Goal: Navigation & Orientation: Find specific page/section

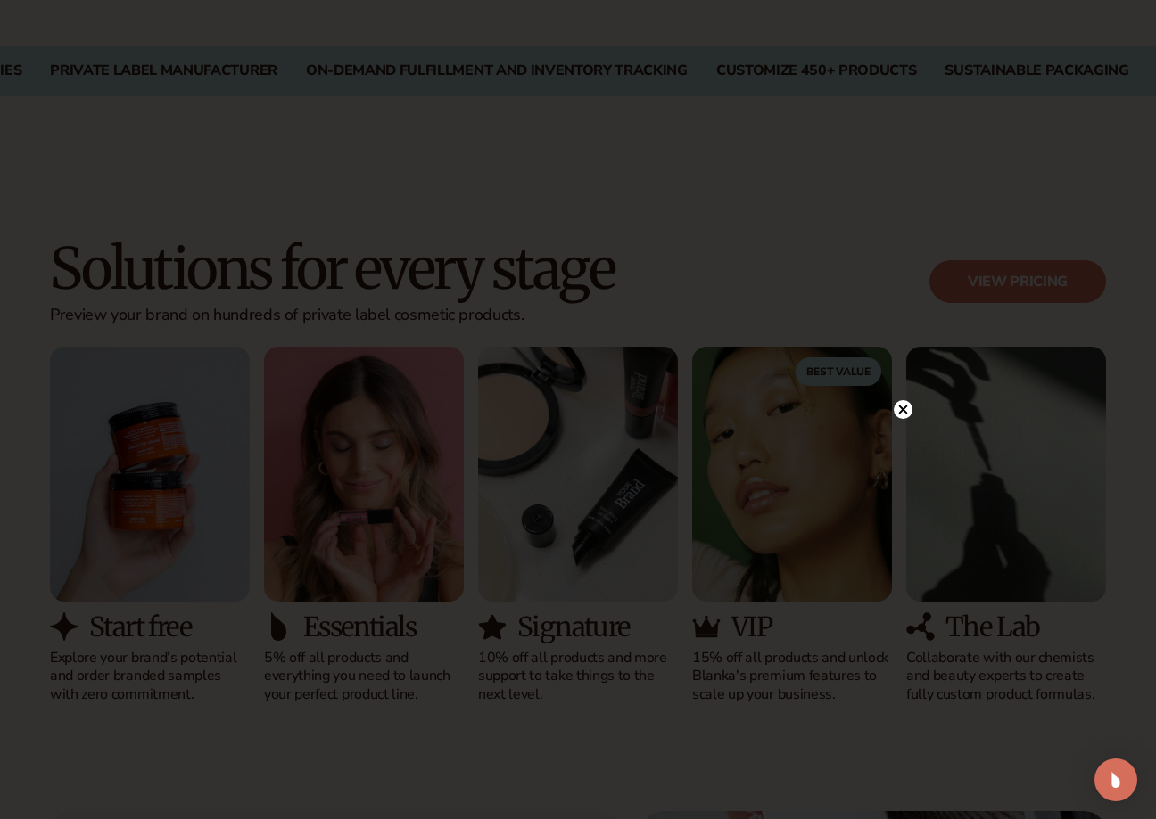
scroll to position [1516, 0]
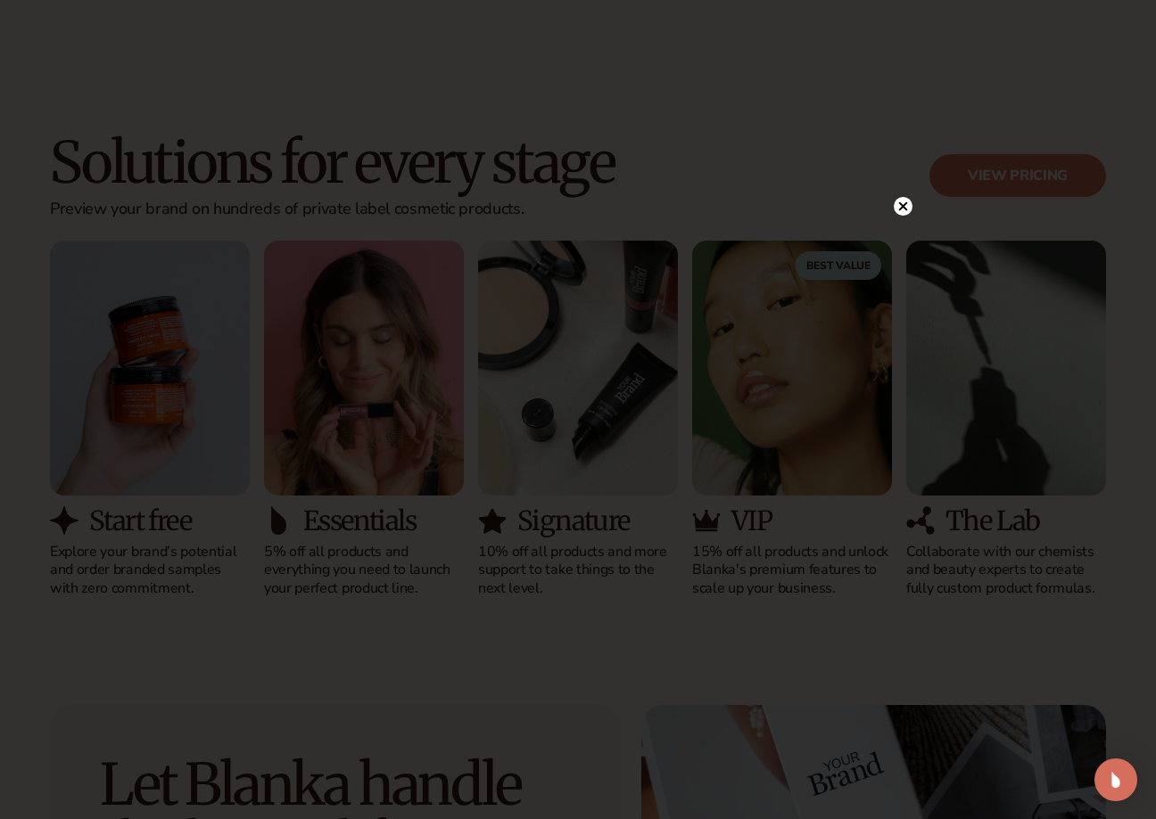
click at [901, 203] on icon at bounding box center [903, 206] width 9 height 9
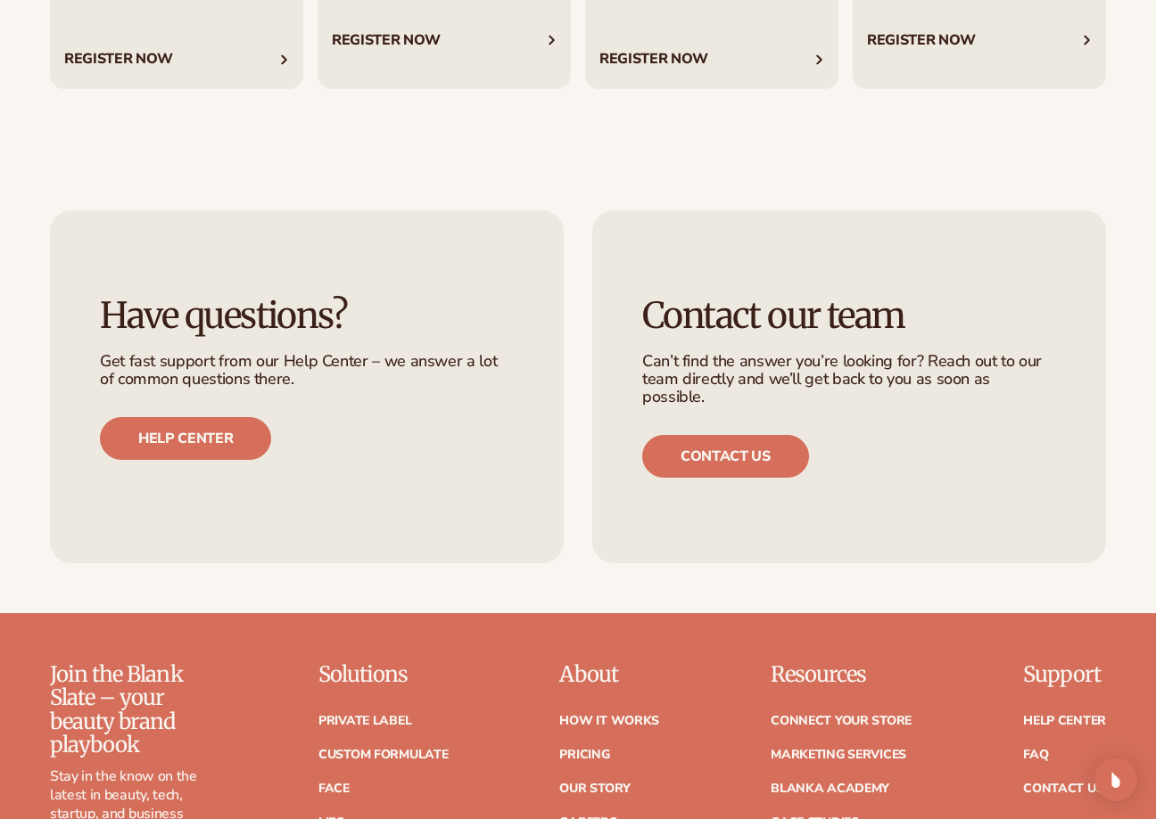
scroll to position [6494, 0]
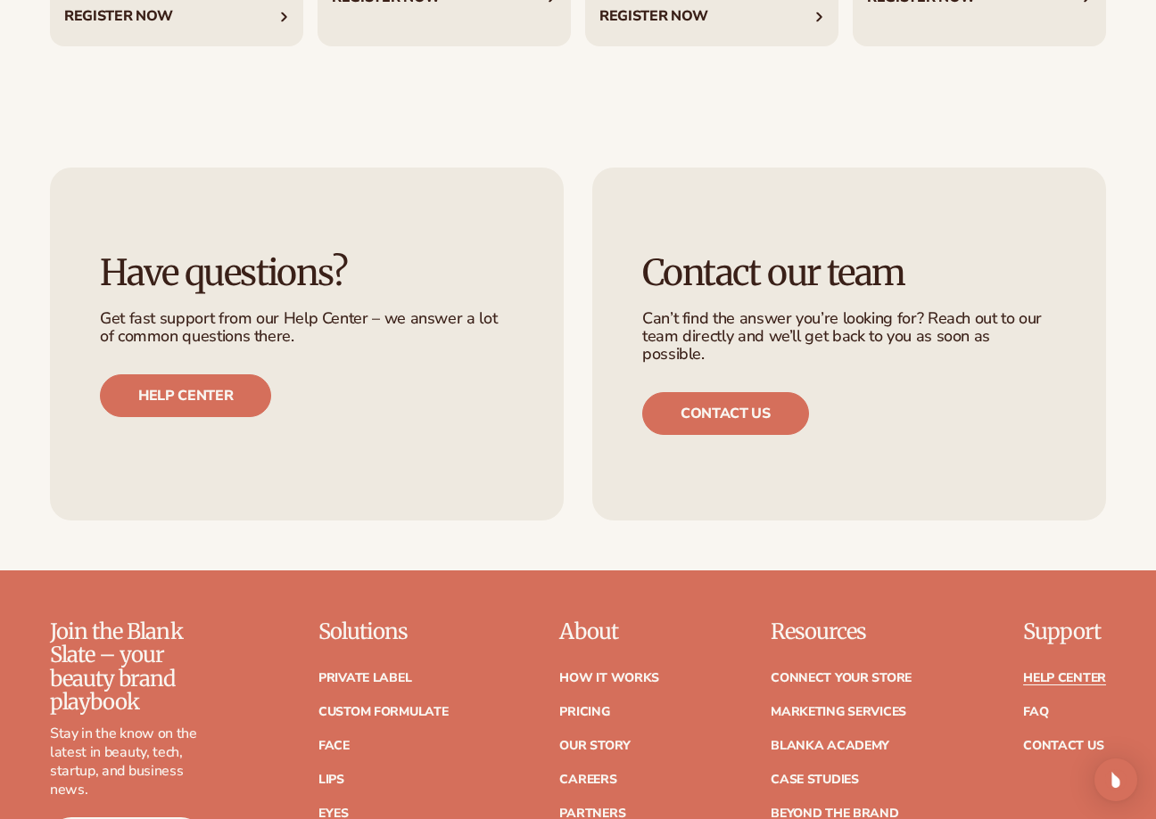
click at [1050, 672] on link "Help Center" at bounding box center [1064, 678] width 83 height 12
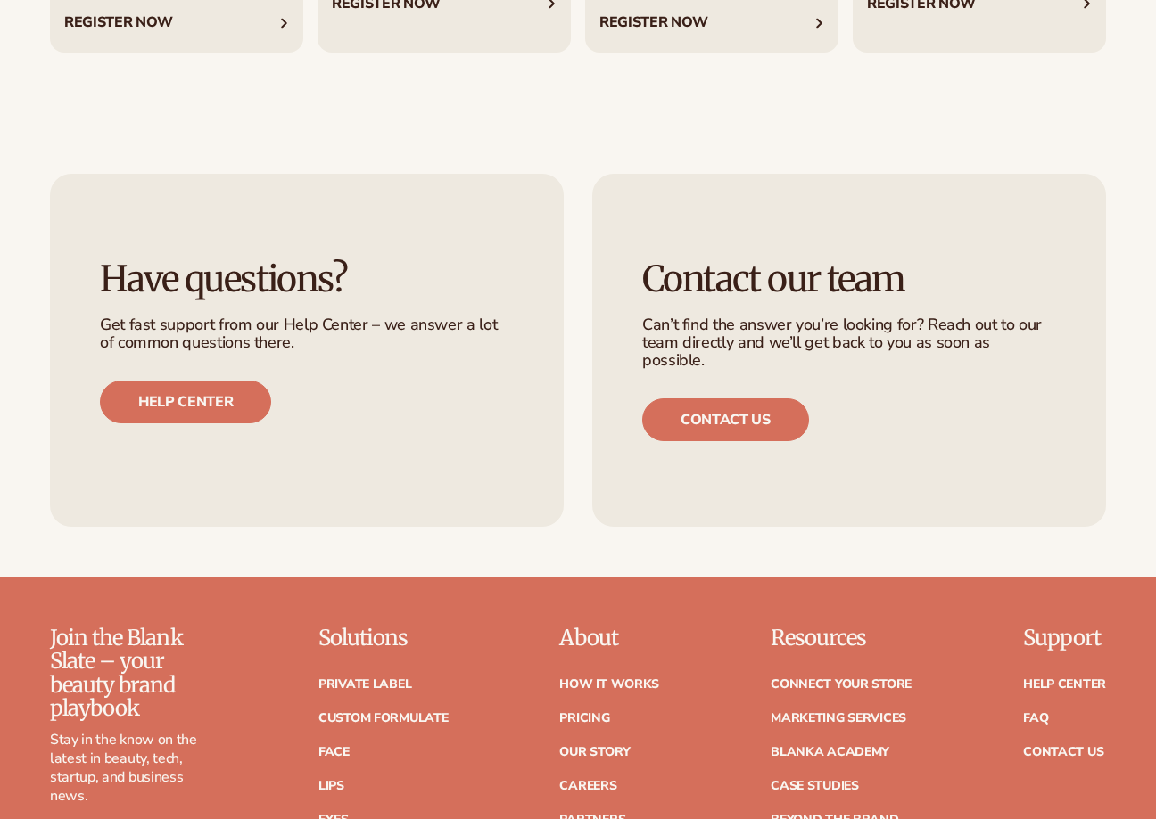
scroll to position [6494, 0]
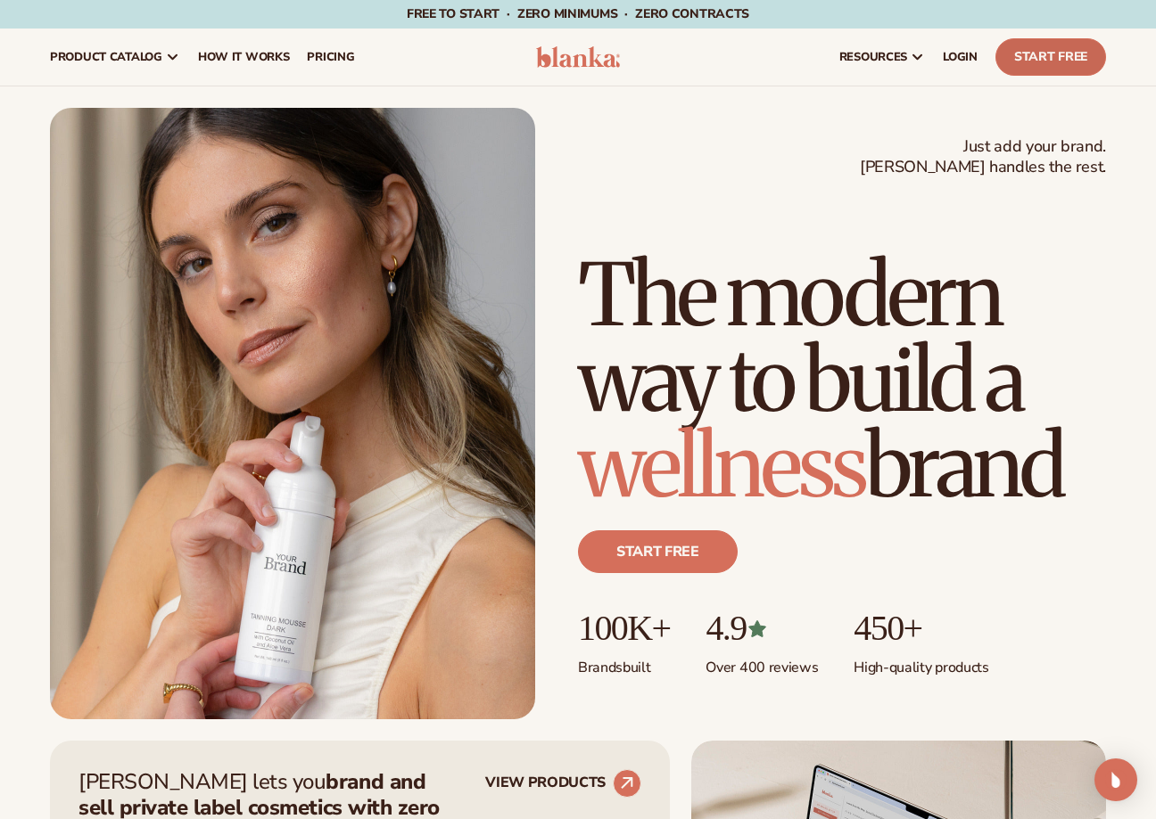
click at [1046, 54] on link "Start Free" at bounding box center [1050, 56] width 111 height 37
